Goal: Task Accomplishment & Management: Manage account settings

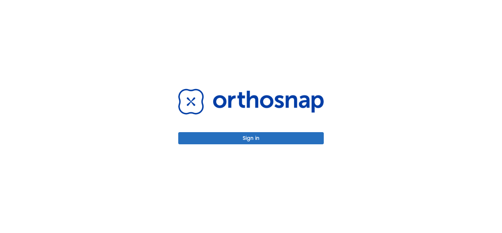
click at [291, 139] on button "Sign in" at bounding box center [251, 138] width 146 height 12
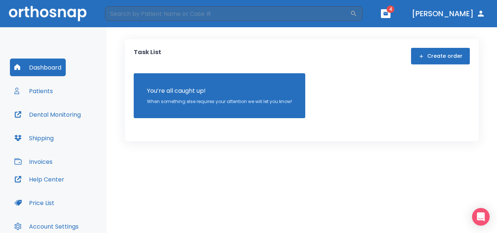
click at [388, 12] on icon "button" at bounding box center [386, 13] width 4 height 3
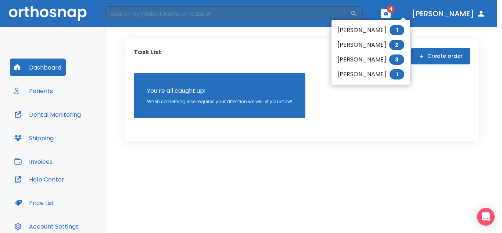
click at [374, 166] on div at bounding box center [251, 116] width 502 height 233
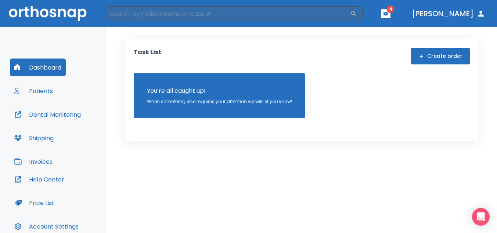
click at [481, 12] on icon "button" at bounding box center [481, 14] width 6 height 6
click at [46, 89] on button "Patients" at bounding box center [33, 91] width 47 height 18
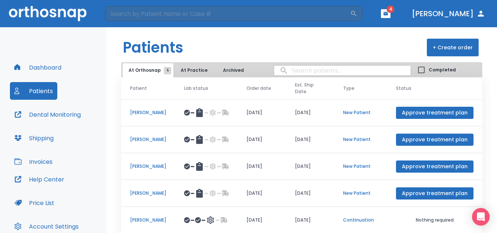
scroll to position [22, 0]
